Goal: Find specific page/section: Find specific page/section

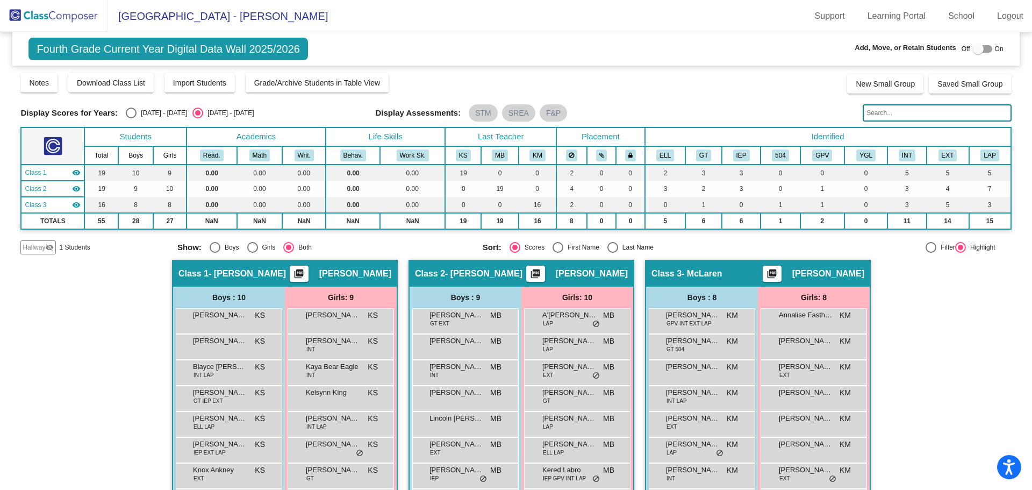
scroll to position [94, 0]
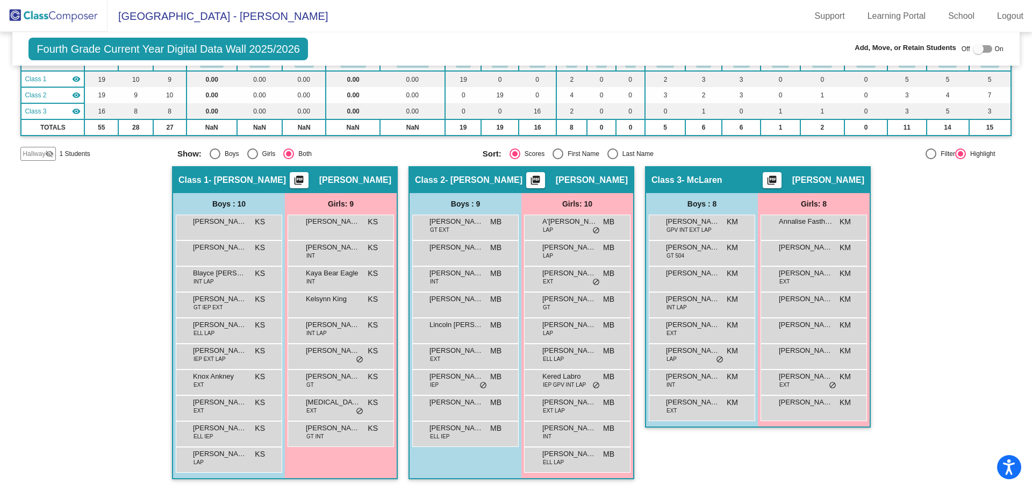
click at [91, 21] on img at bounding box center [53, 16] width 107 height 32
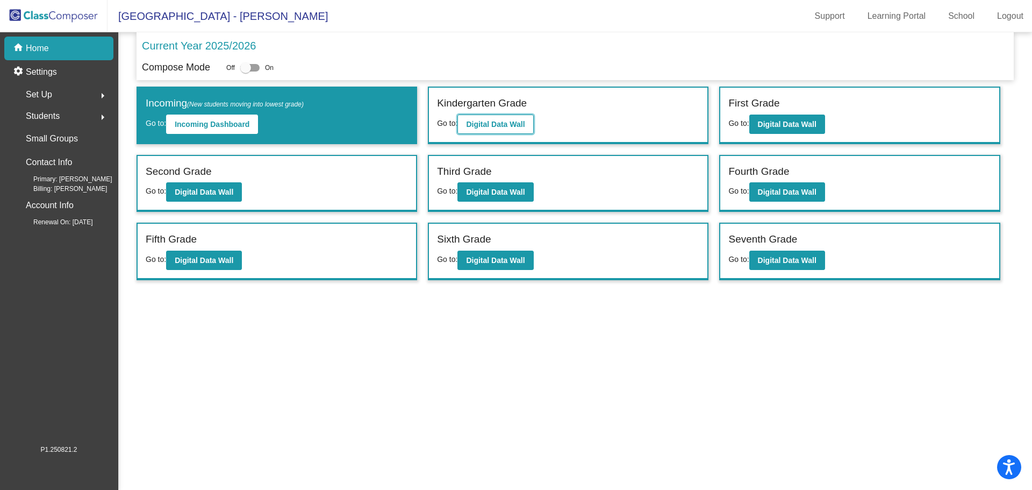
click at [510, 119] on button "Digital Data Wall" at bounding box center [495, 123] width 76 height 19
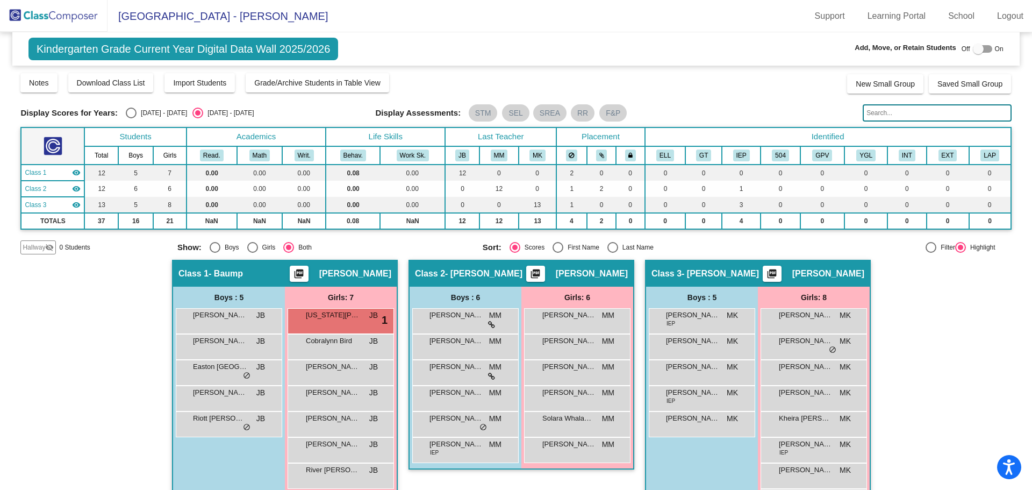
click at [77, 23] on img at bounding box center [53, 16] width 107 height 32
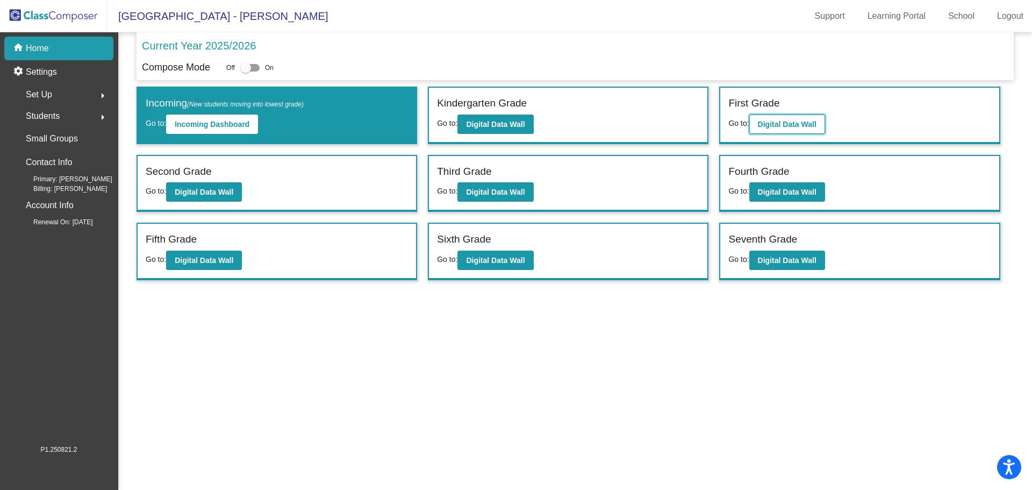
click at [812, 124] on b "Digital Data Wall" at bounding box center [787, 124] width 59 height 9
